Goal: Transaction & Acquisition: Purchase product/service

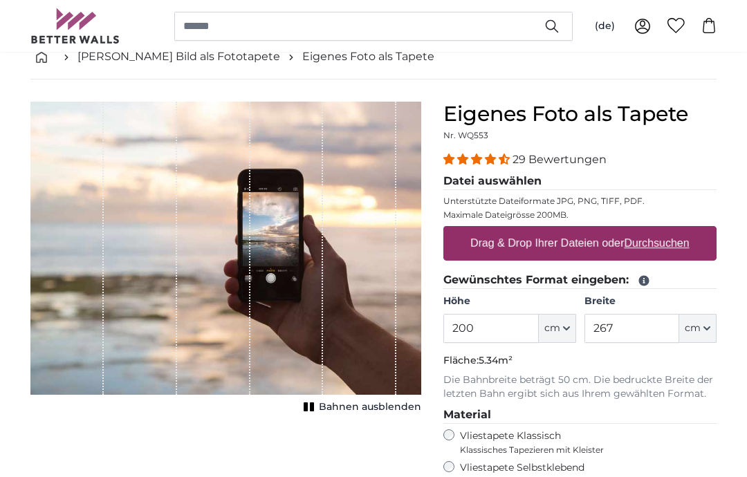
scroll to position [54, 0]
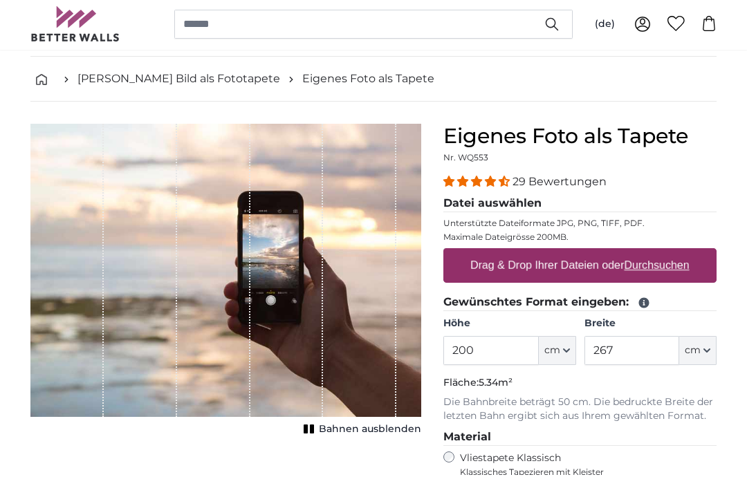
click at [663, 267] on u "Durchsuchen" at bounding box center [656, 267] width 65 height 12
click at [663, 254] on input "Drag & Drop Ihrer Dateien oder Durchsuchen" at bounding box center [579, 252] width 273 height 4
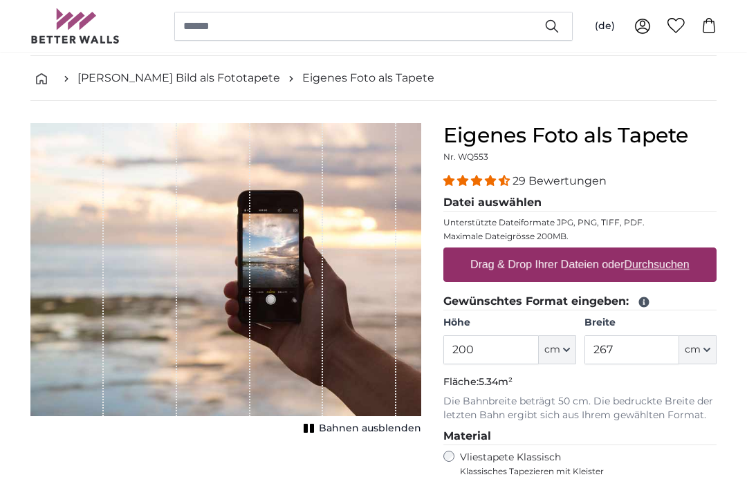
type input "**********"
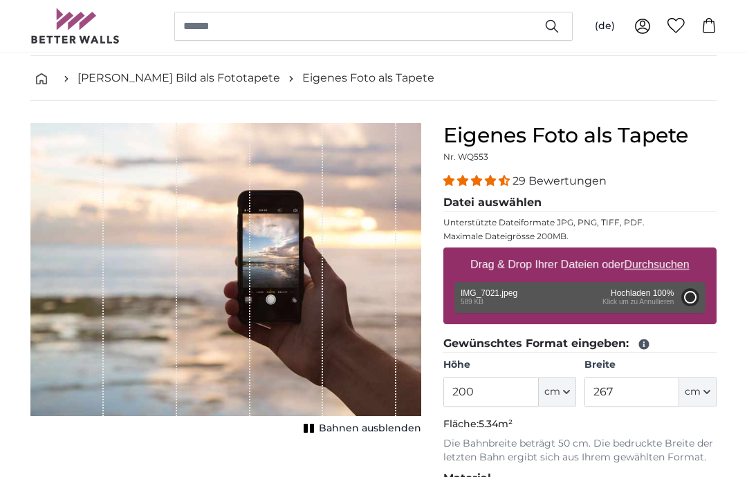
type input "81"
type input "109.4"
click at [621, 297] on div "Entfernen Nochmal versuchen Entfernen Hochladen Abbrechen Nochmal versuchen Ent…" at bounding box center [579, 297] width 251 height 31
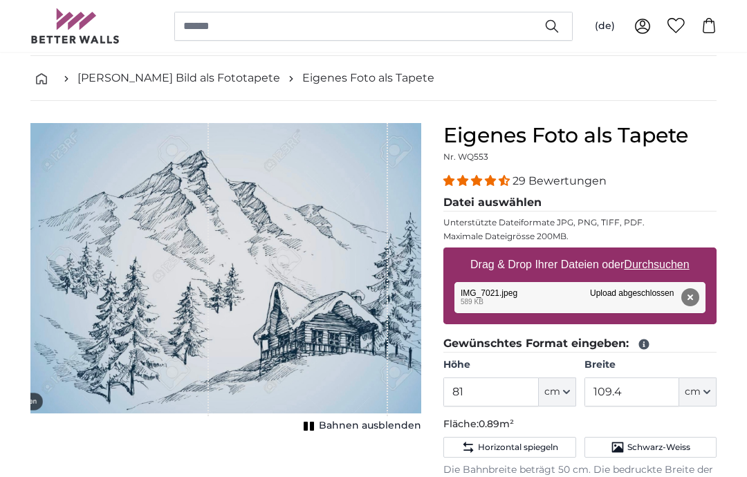
click at [625, 306] on div "Entfernen Nochmal versuchen Entfernen Hochladen Abbrechen Nochmal versuchen Ent…" at bounding box center [579, 297] width 251 height 31
click at [695, 289] on button "Entfernen" at bounding box center [690, 297] width 18 height 18
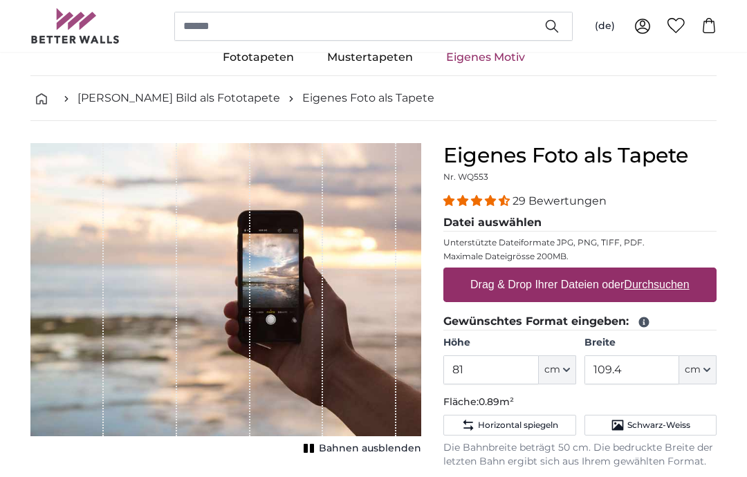
scroll to position [35, 0]
